Goal: Task Accomplishment & Management: Use online tool/utility

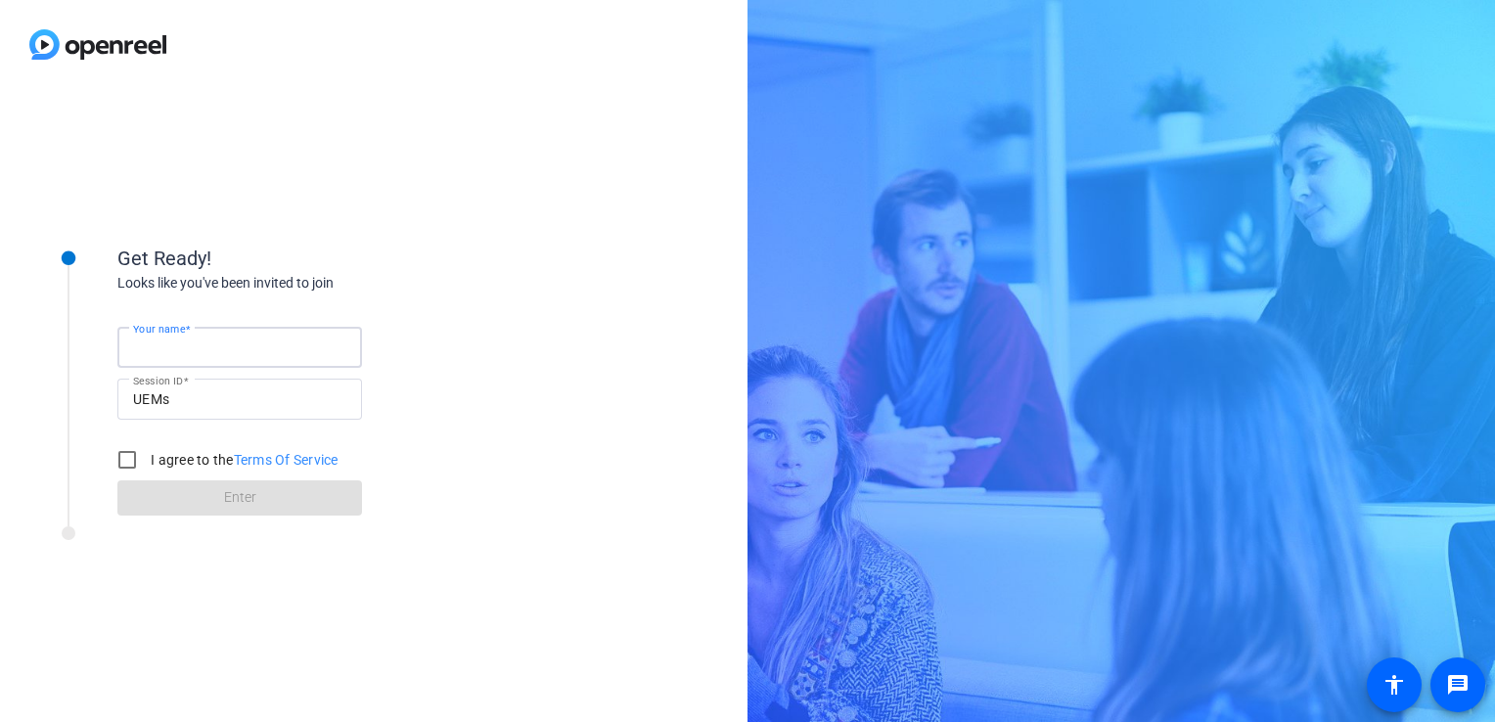
click at [195, 338] on input "Your name" at bounding box center [239, 347] width 213 height 23
type input "[PERSON_NAME] Player"
click at [109, 455] on input "I agree to the Terms Of Service" at bounding box center [127, 459] width 39 height 39
checkbox input "true"
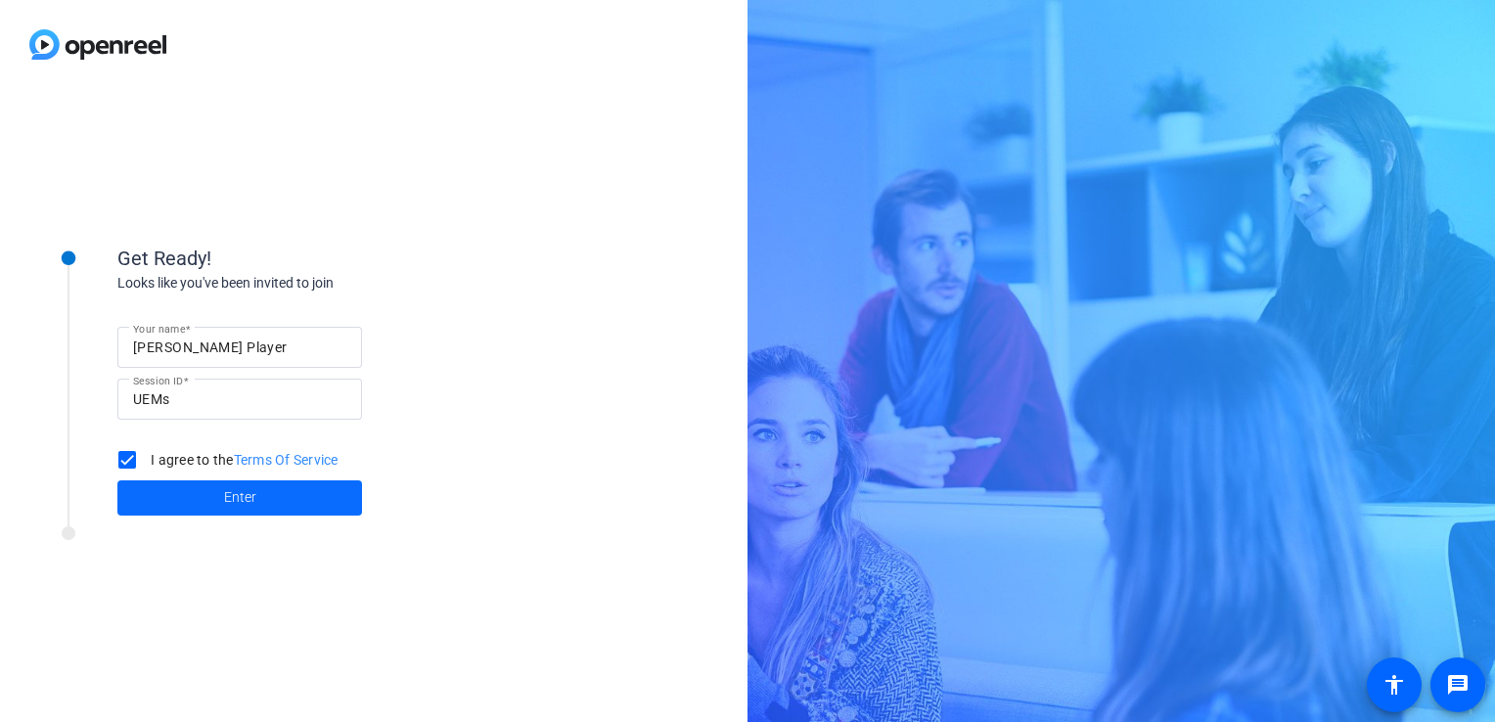
click at [154, 499] on span at bounding box center [239, 498] width 245 height 47
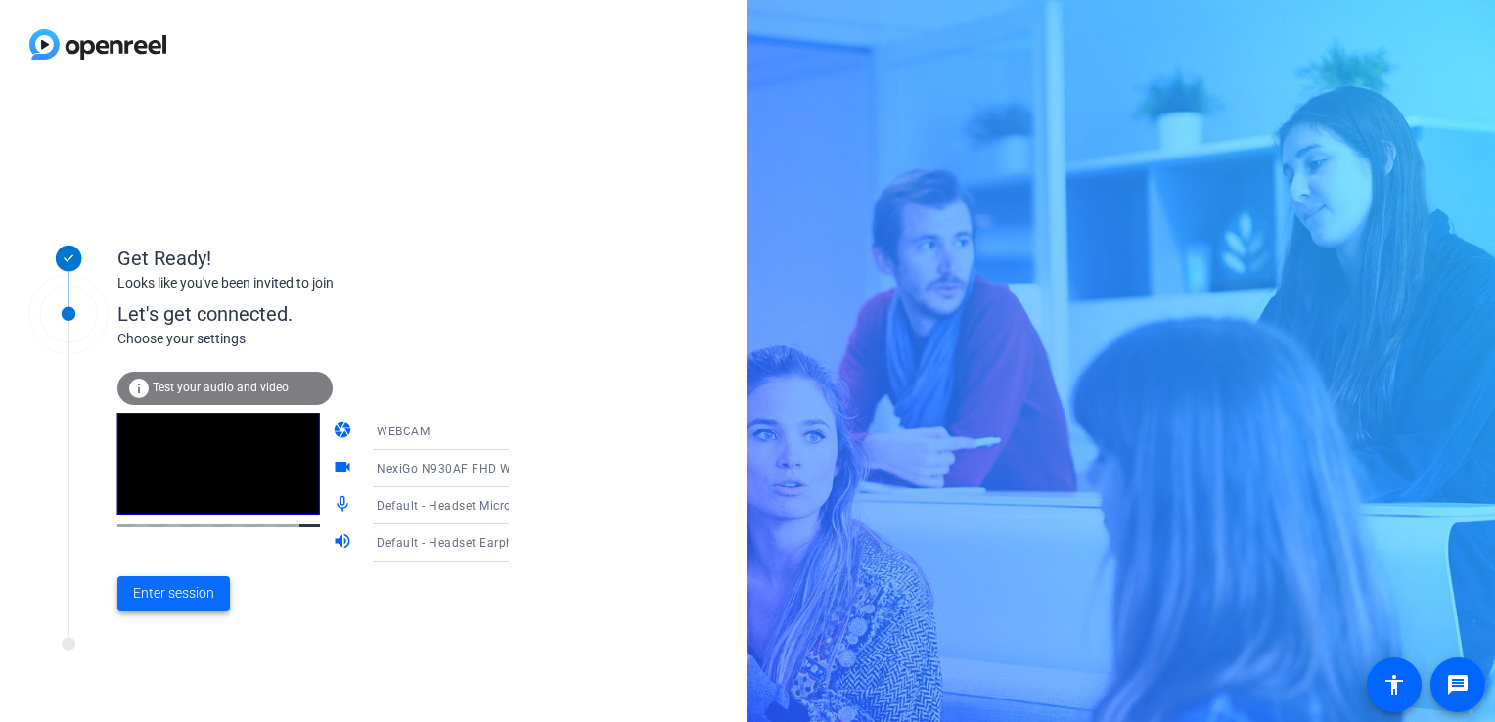
click at [155, 600] on span "Enter session" at bounding box center [173, 593] width 81 height 21
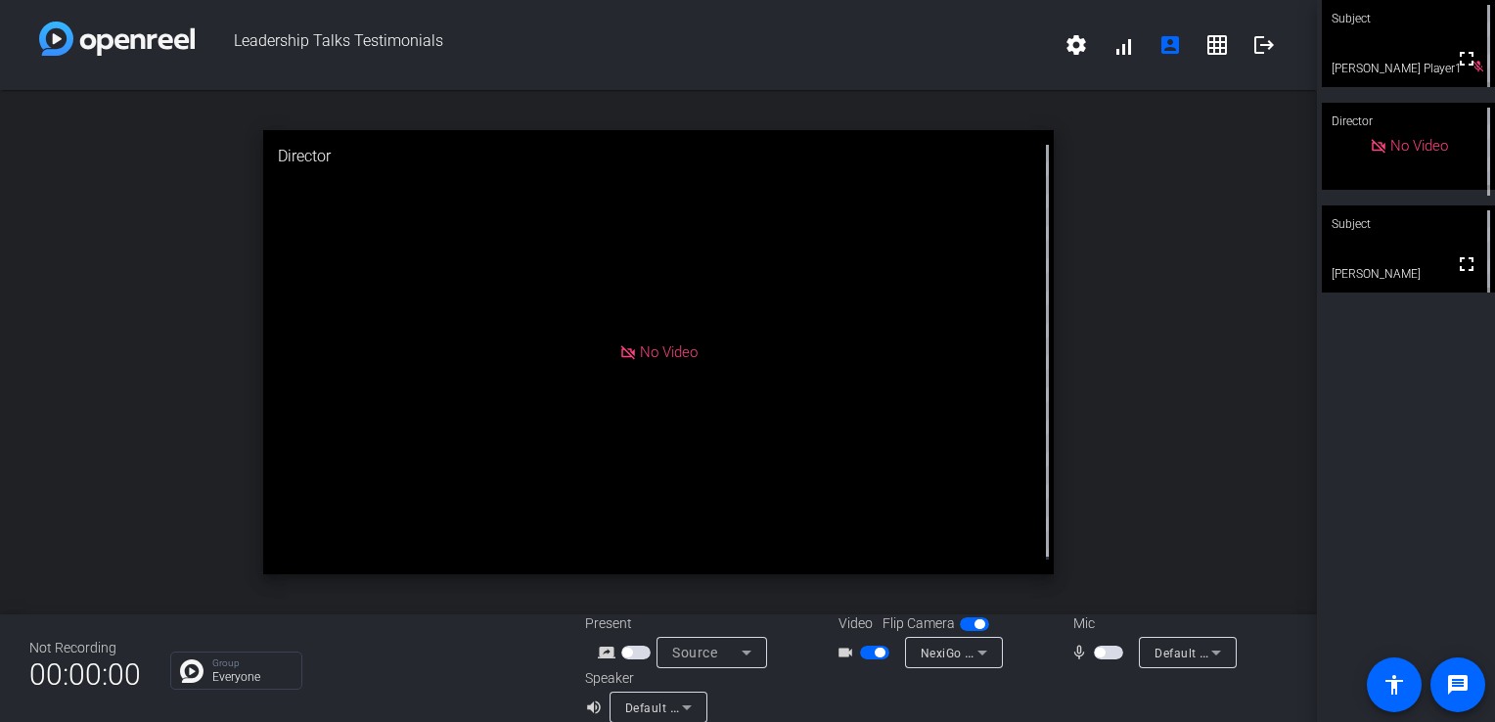
click at [875, 649] on span "button" at bounding box center [880, 653] width 10 height 10
click at [1095, 655] on span "button" at bounding box center [1100, 653] width 10 height 10
click at [1096, 655] on span "button" at bounding box center [1108, 653] width 29 height 14
click at [1094, 660] on span "button" at bounding box center [1108, 653] width 29 height 14
click at [1109, 656] on span "button" at bounding box center [1114, 653] width 10 height 10
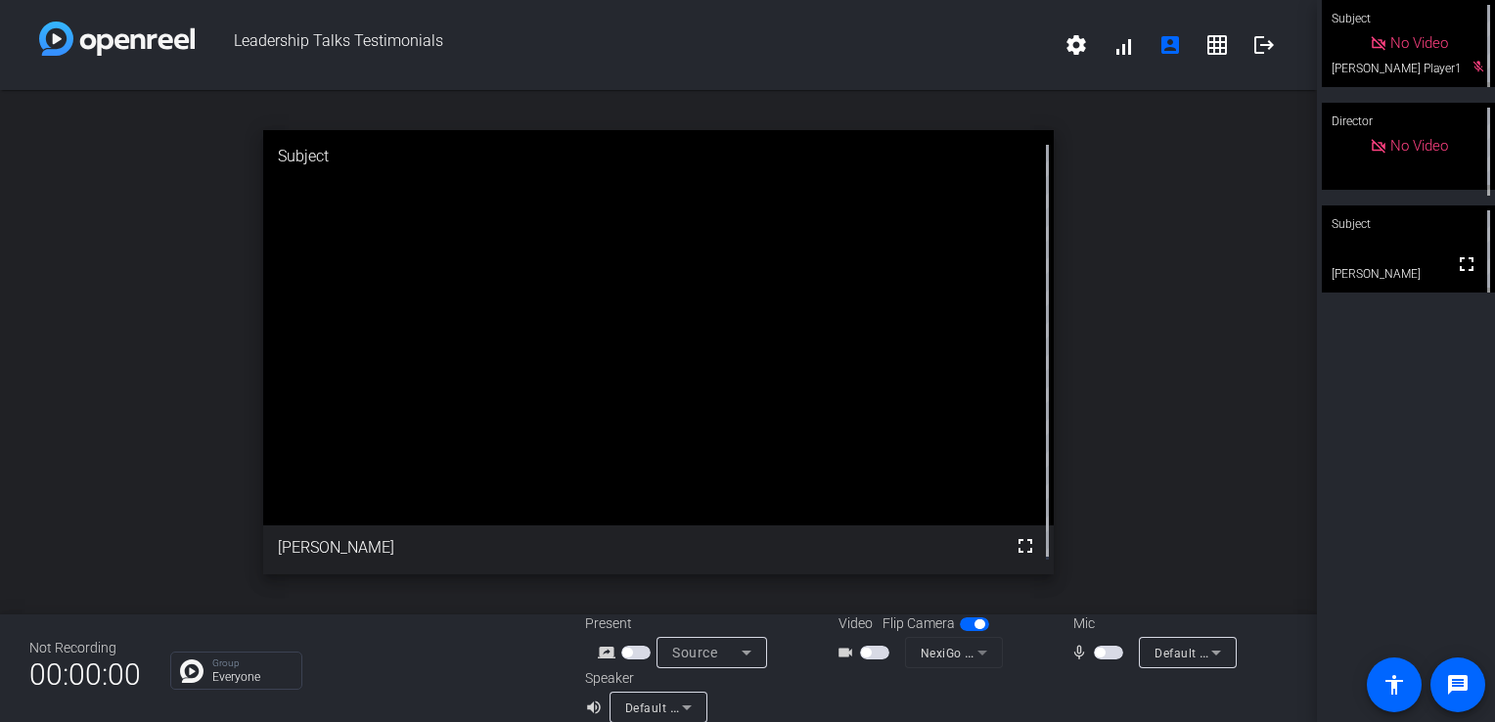
click at [861, 654] on span "button" at bounding box center [866, 653] width 10 height 10
click at [1095, 656] on span "button" at bounding box center [1100, 653] width 10 height 10
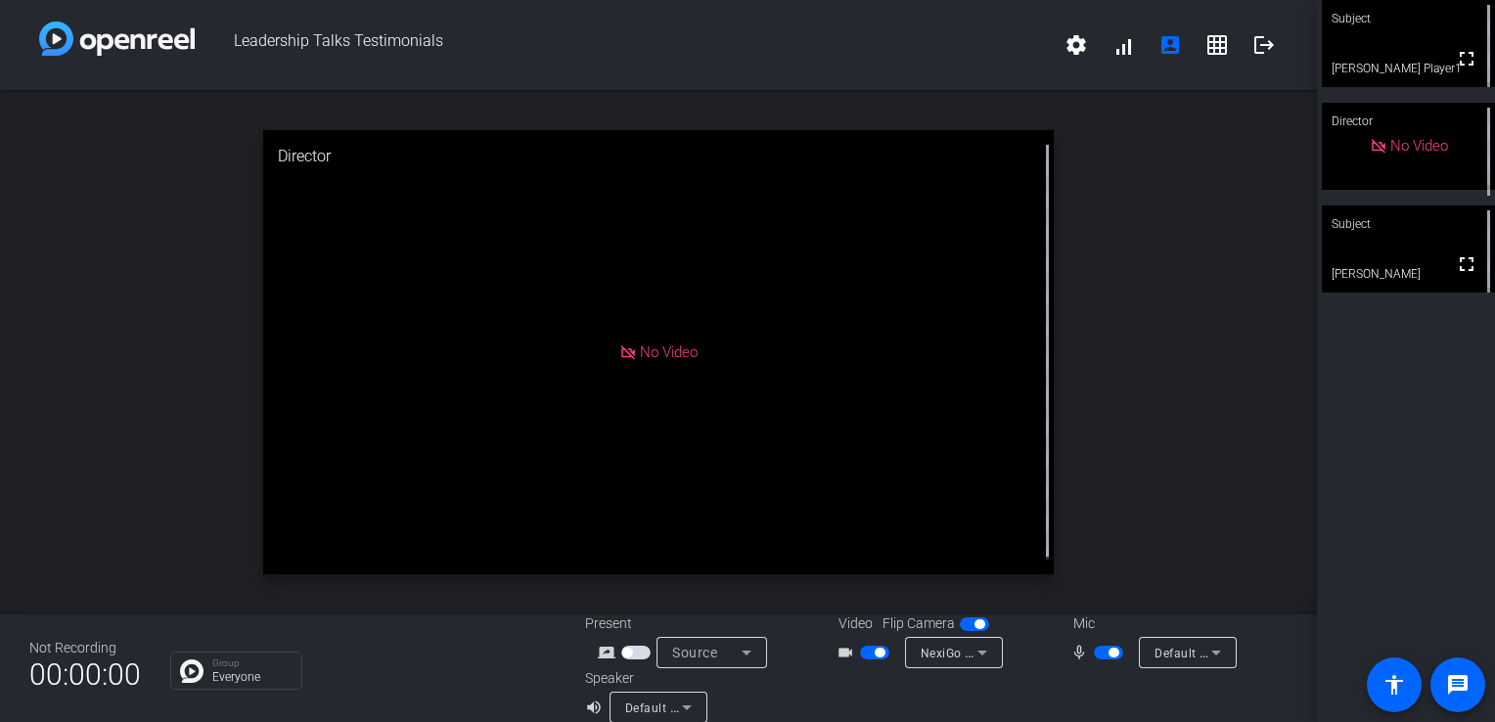
click at [1099, 655] on span "button" at bounding box center [1108, 653] width 29 height 14
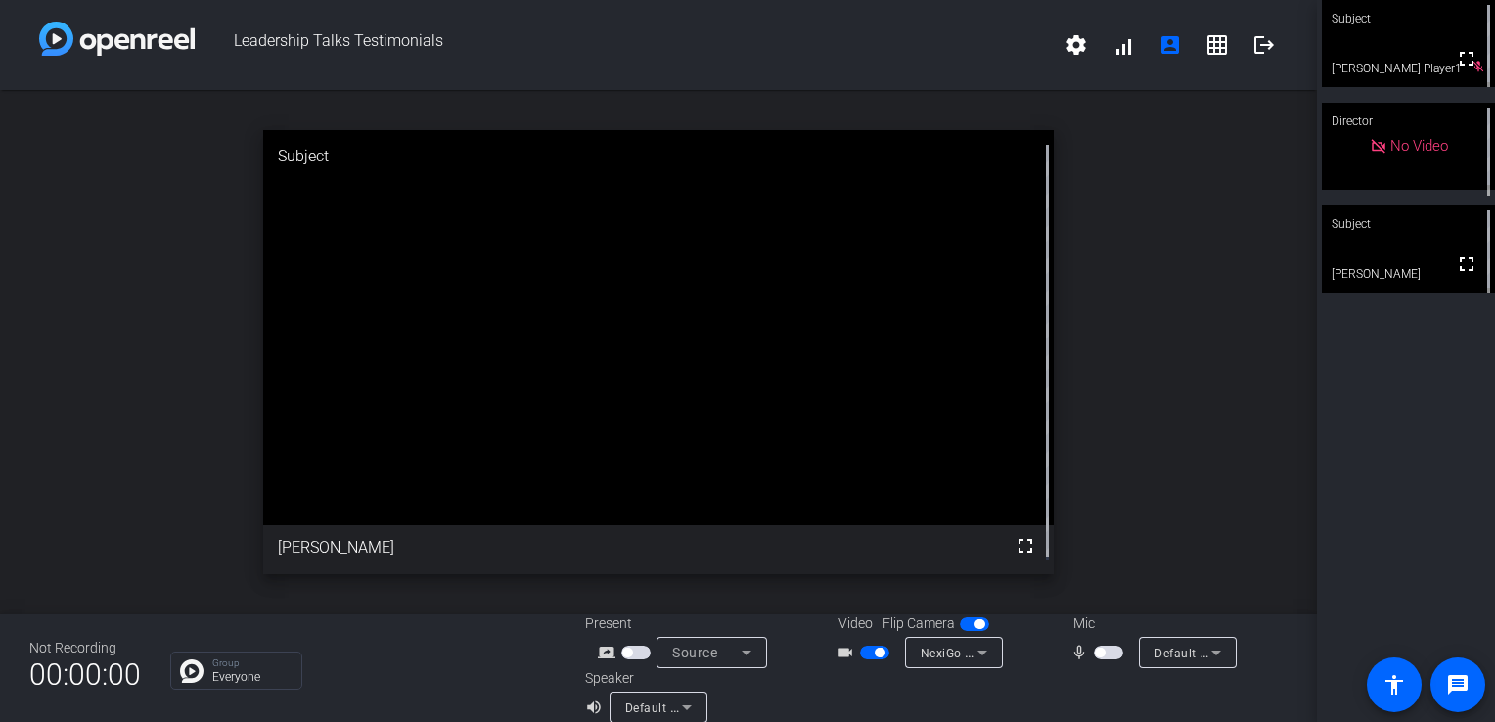
click at [875, 656] on span "button" at bounding box center [880, 653] width 10 height 10
click at [1151, 387] on div "open_in_new Subject fullscreen [PERSON_NAME]" at bounding box center [658, 352] width 1317 height 524
click at [1095, 656] on span "button" at bounding box center [1100, 653] width 10 height 10
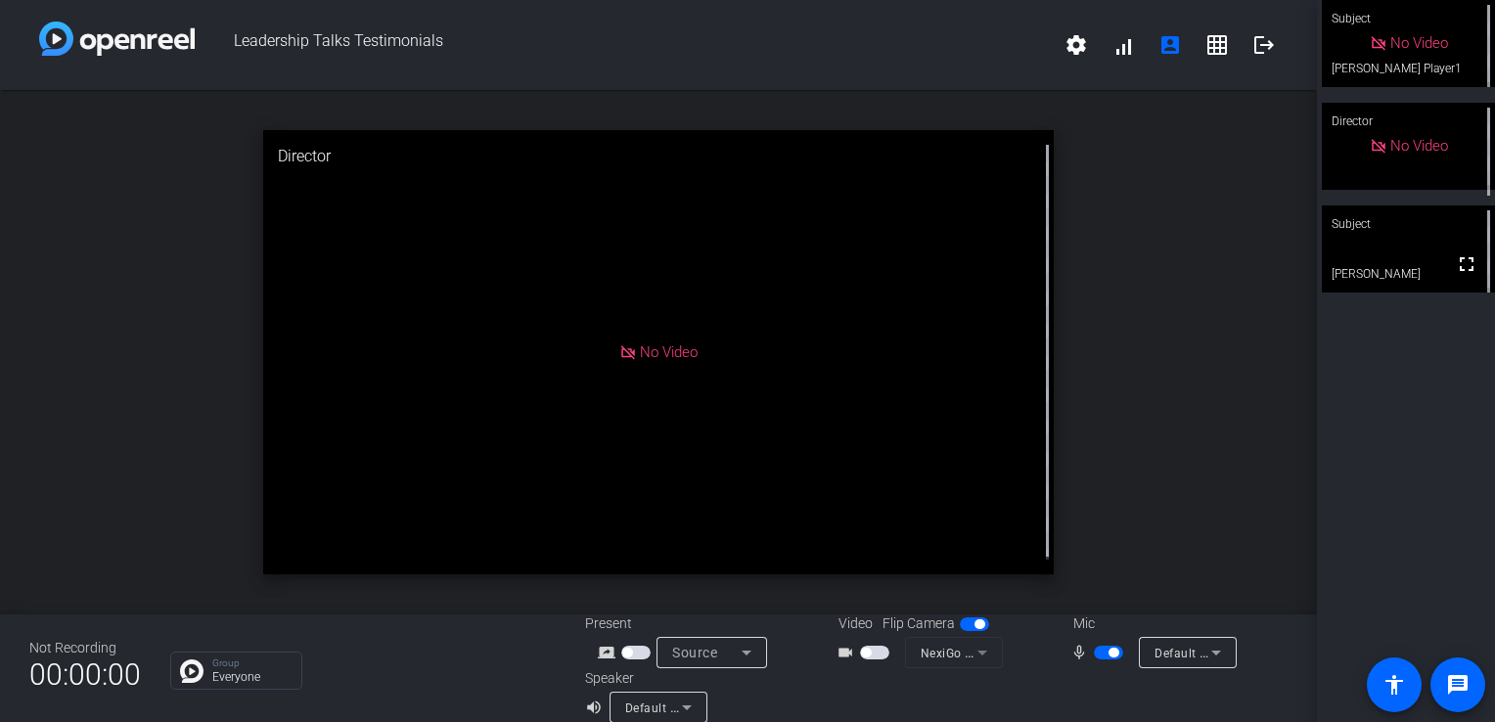
click at [1109, 656] on span "button" at bounding box center [1114, 653] width 10 height 10
click at [1159, 399] on div "open_in_new Director No Video" at bounding box center [658, 352] width 1317 height 524
click at [1094, 658] on button "button" at bounding box center [1108, 653] width 29 height 14
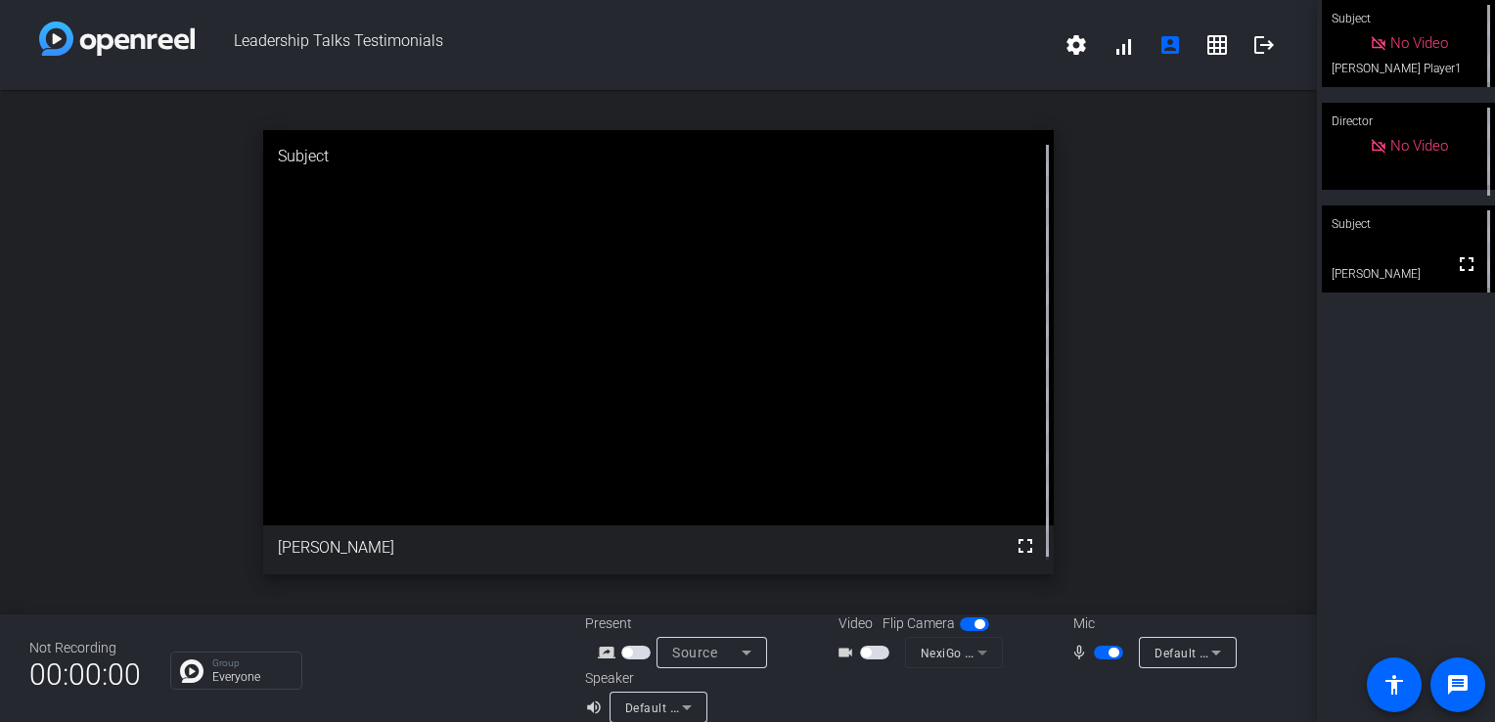
click at [1109, 655] on span "button" at bounding box center [1114, 653] width 10 height 10
click at [1108, 655] on span "button" at bounding box center [1108, 653] width 29 height 14
click at [1109, 656] on span "button" at bounding box center [1114, 653] width 10 height 10
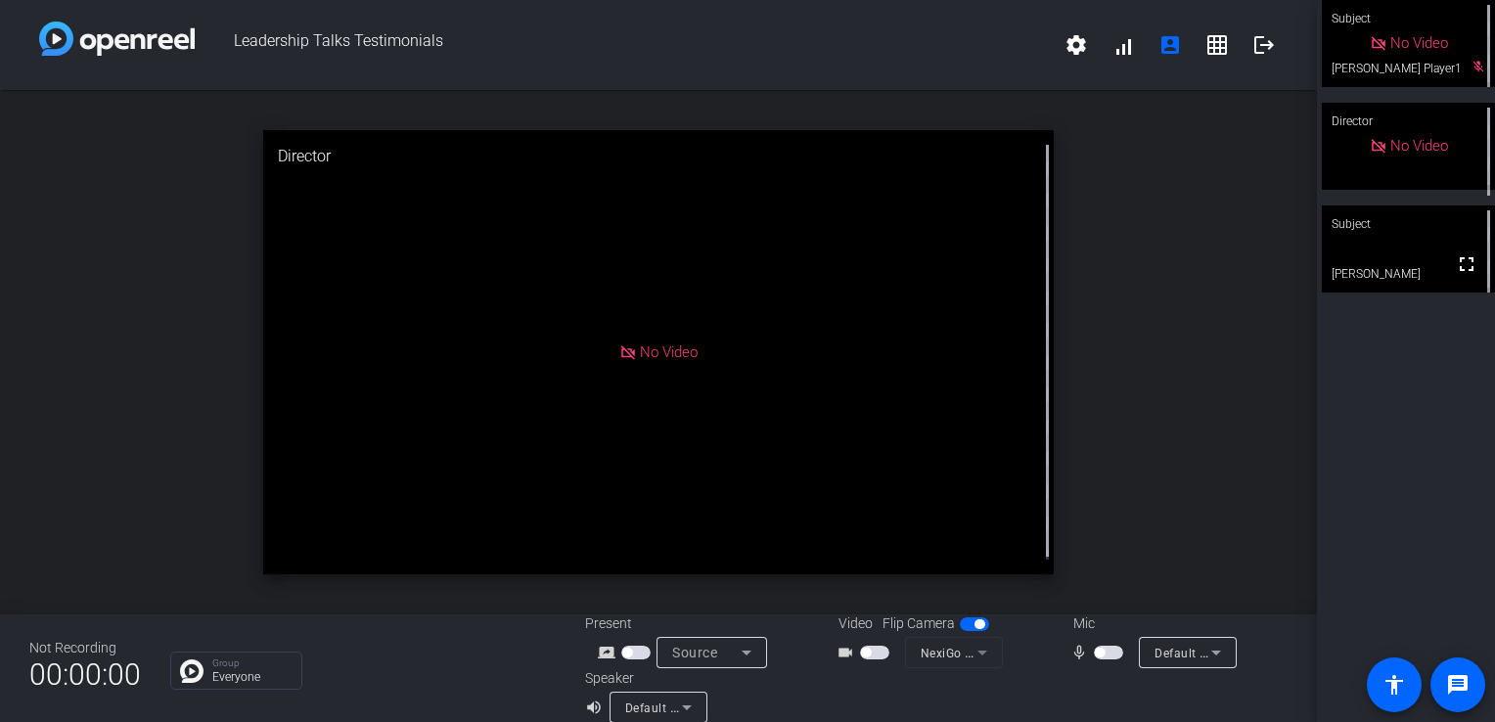
click at [1095, 652] on span "button" at bounding box center [1100, 653] width 10 height 10
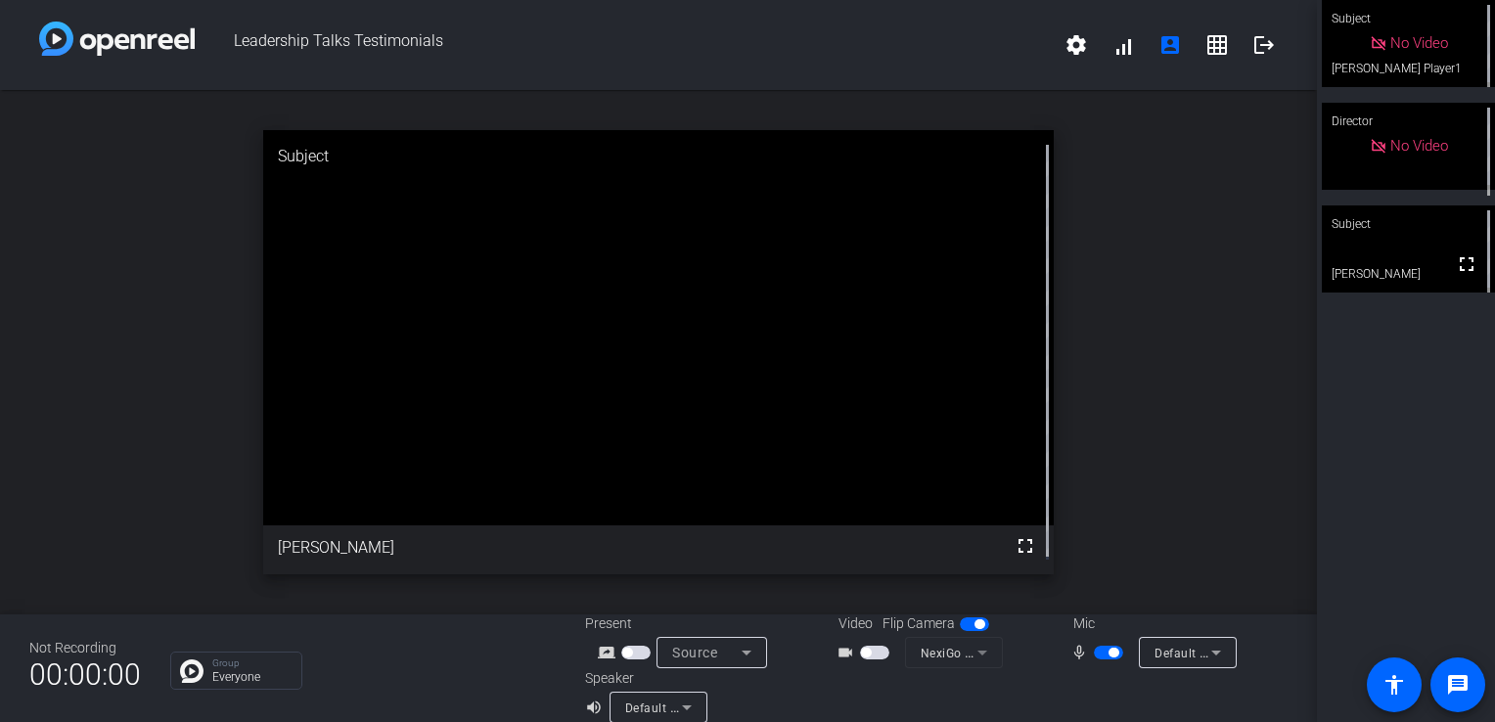
click at [1112, 654] on span "button" at bounding box center [1108, 653] width 29 height 14
click at [1255, 57] on span at bounding box center [1264, 45] width 47 height 47
